Goal: Task Accomplishment & Management: Manage account settings

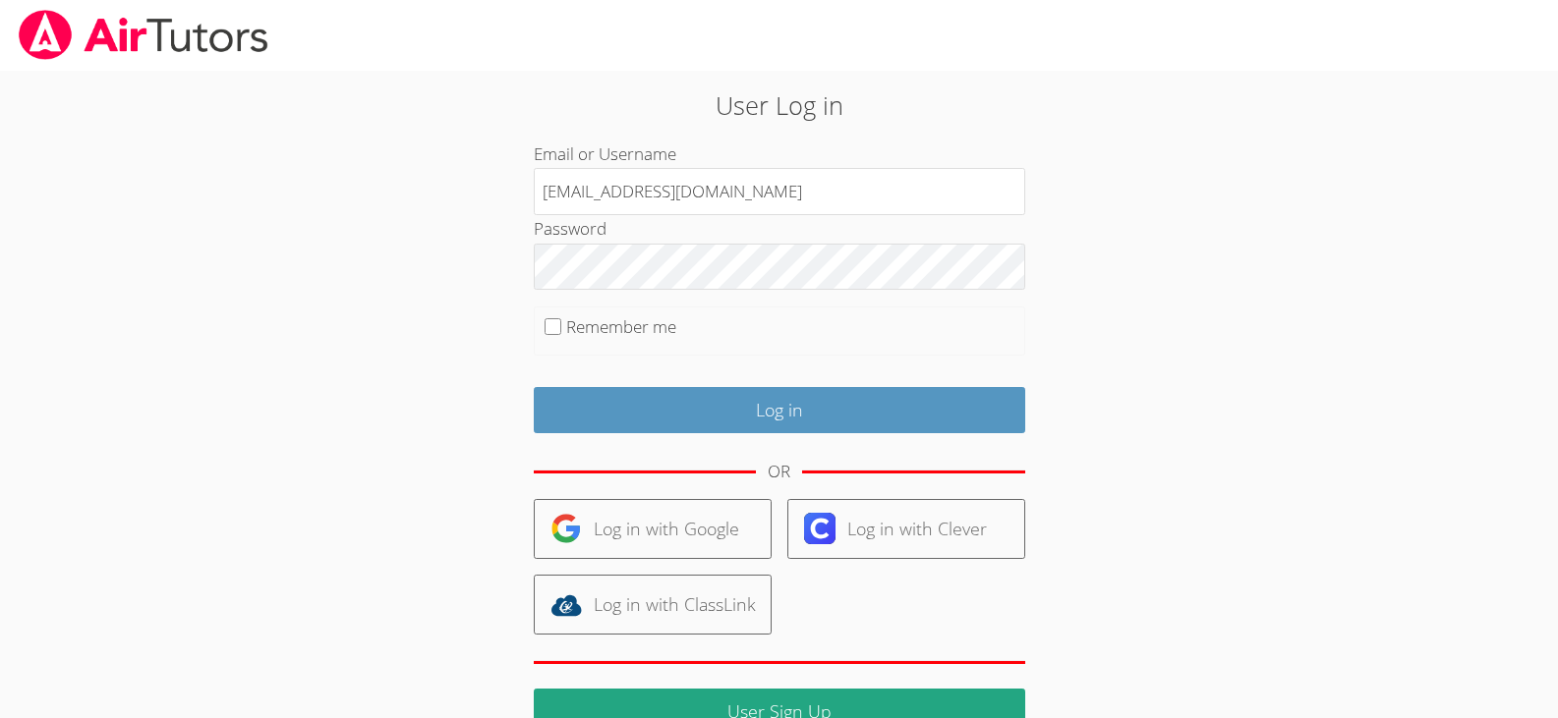
type input "[EMAIL_ADDRESS][DOMAIN_NAME]"
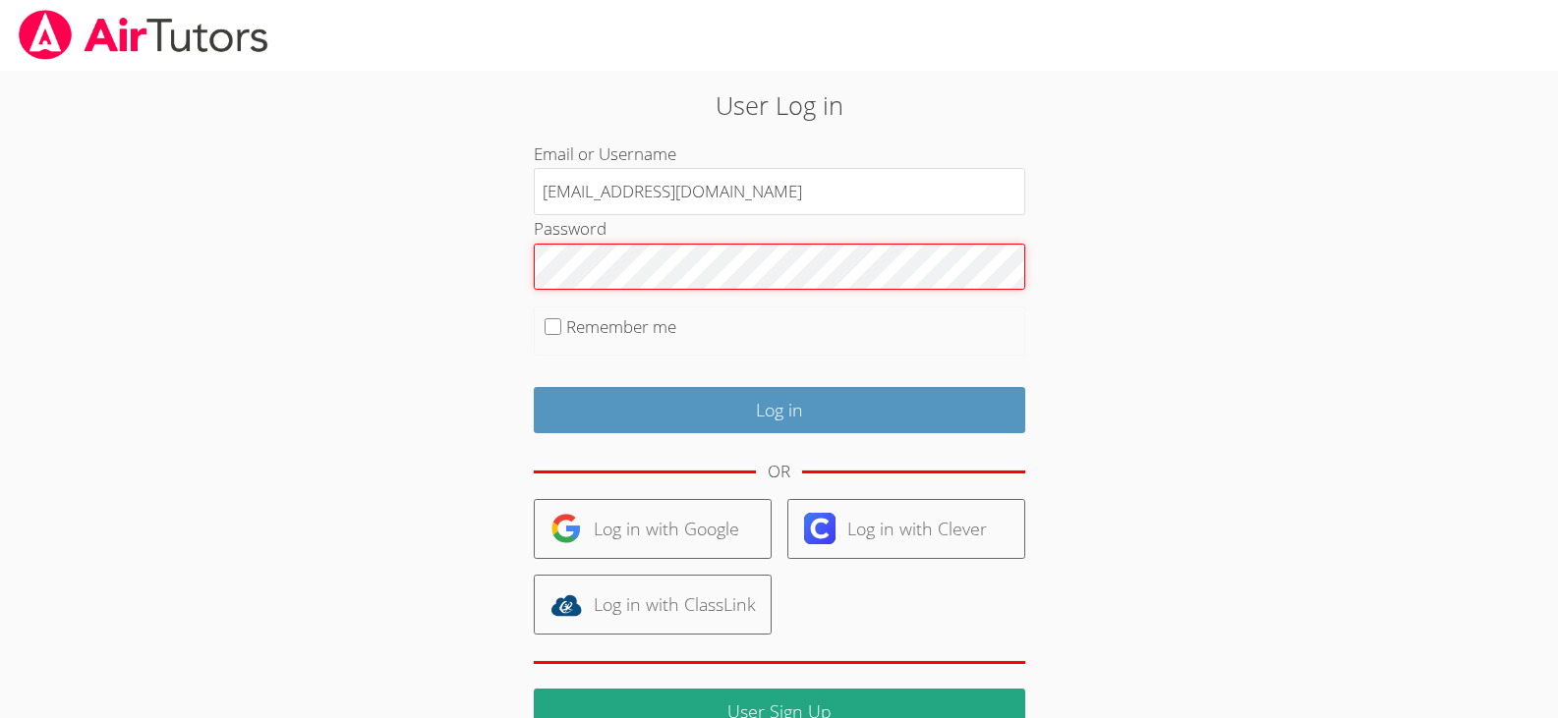
click at [534, 387] on input "Log in" at bounding box center [779, 410] width 491 height 46
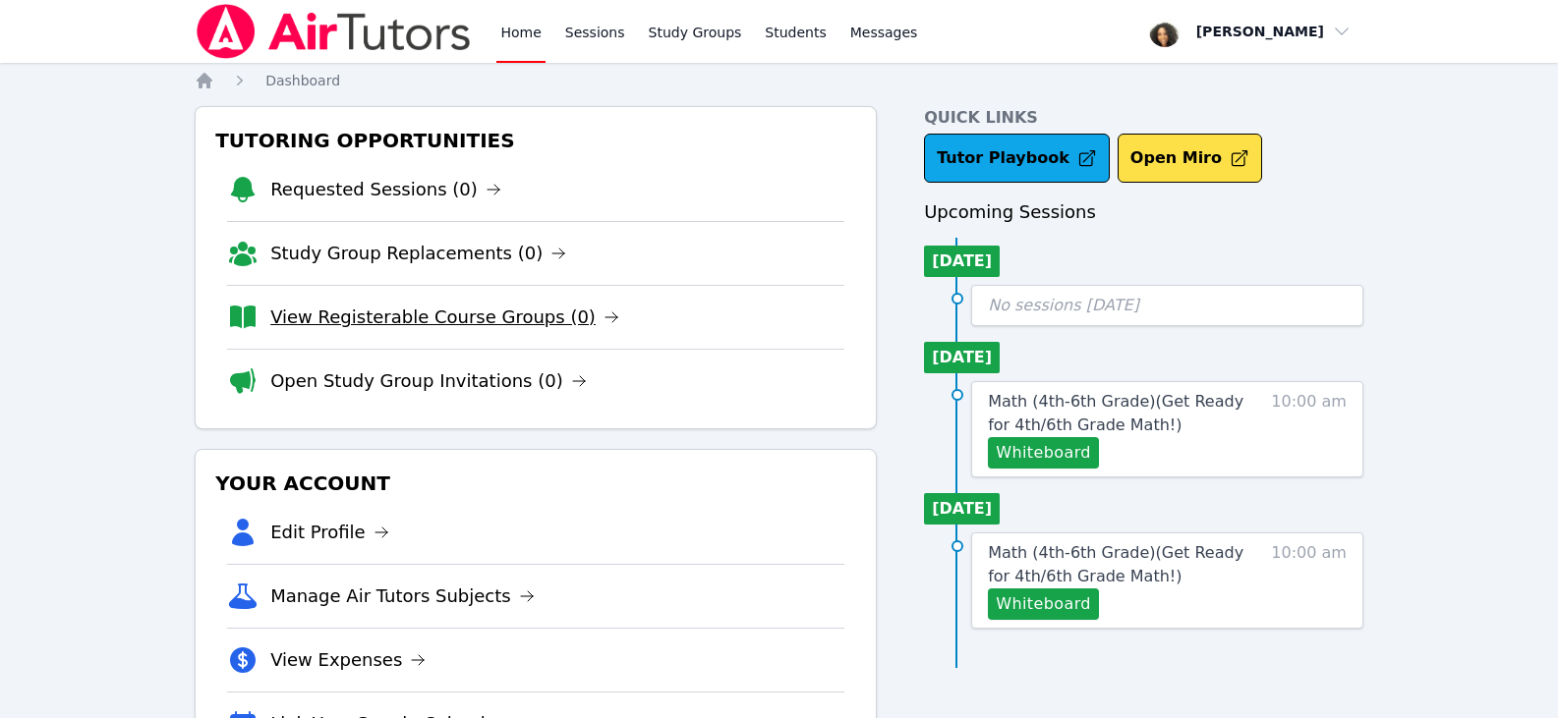
click at [472, 323] on link "View Registerable Course Groups (0)" at bounding box center [444, 318] width 349 height 28
